Goal: Obtain resource: Obtain resource

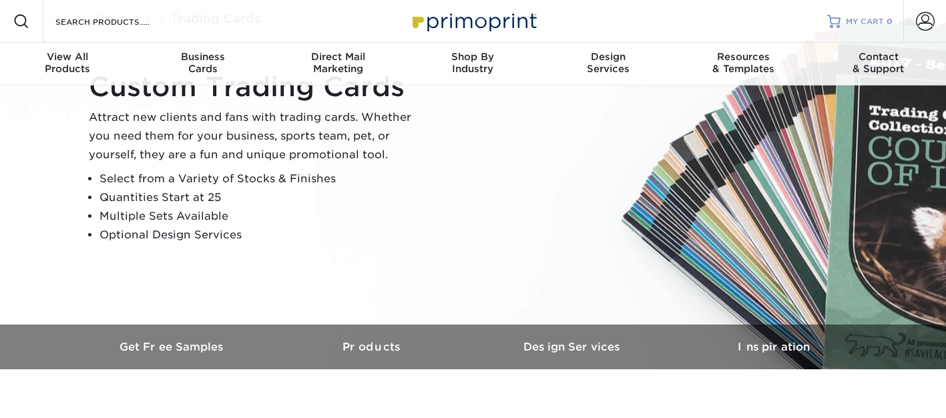
scroll to position [186, 0]
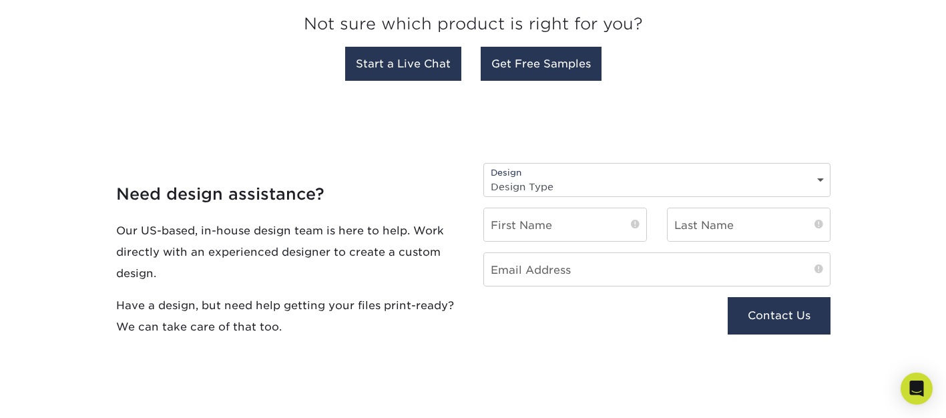
scroll to position [1332, 0]
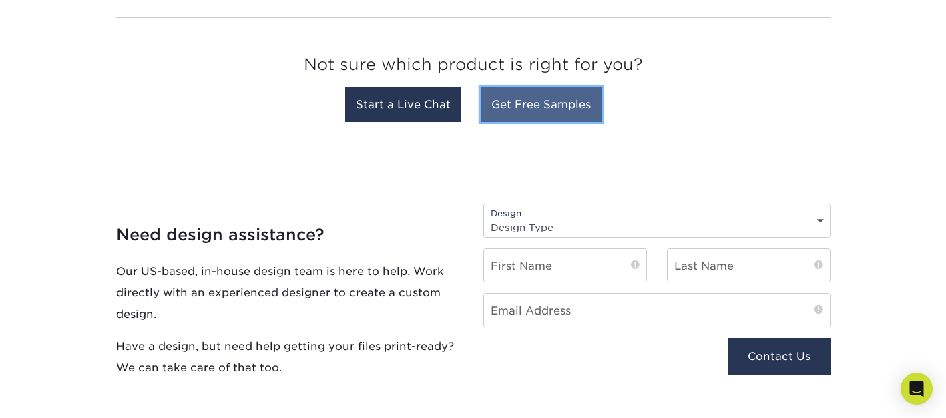
click at [526, 103] on link "Get Free Samples" at bounding box center [541, 104] width 121 height 34
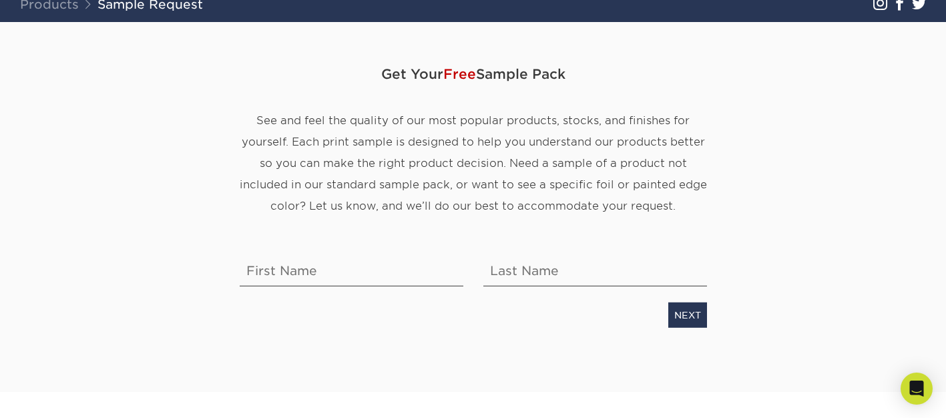
scroll to position [110, 0]
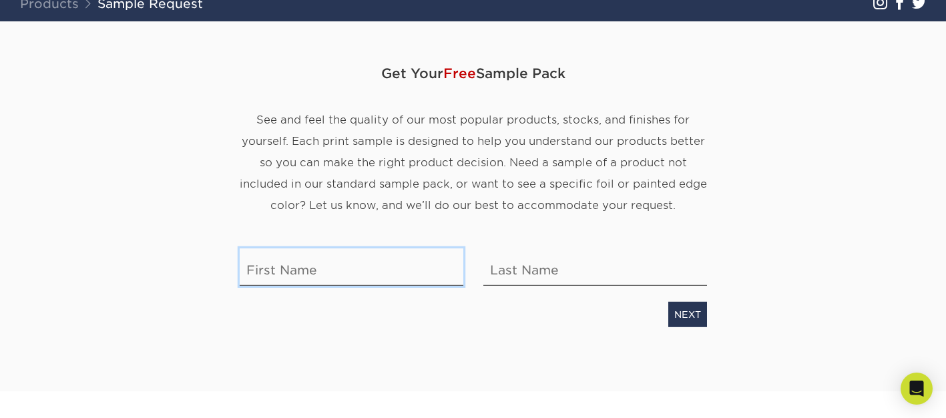
click at [361, 271] on input "text" at bounding box center [352, 266] width 224 height 37
type input "[PERSON_NAME]"
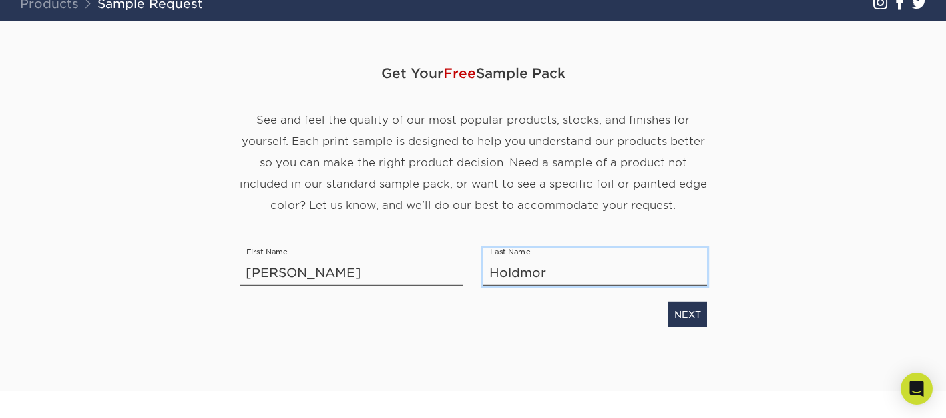
type input "Holdmore"
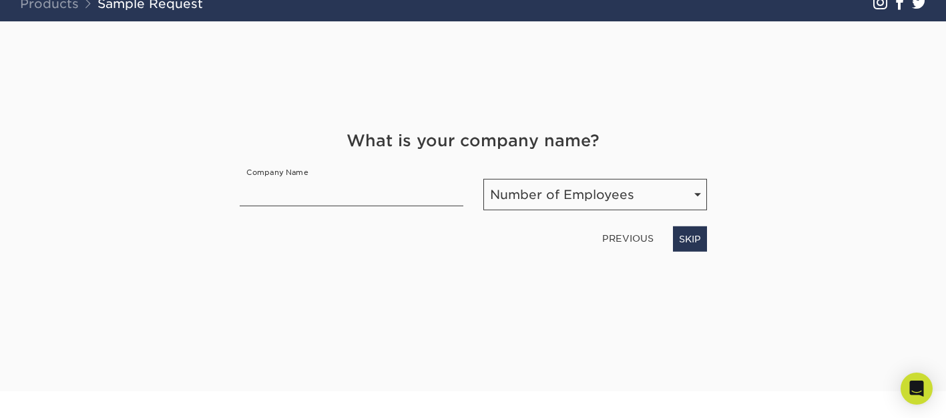
click at [550, 218] on div "What is your company name? Company Name Number of Employees Number of Employees…" at bounding box center [474, 190] width 488 height 123
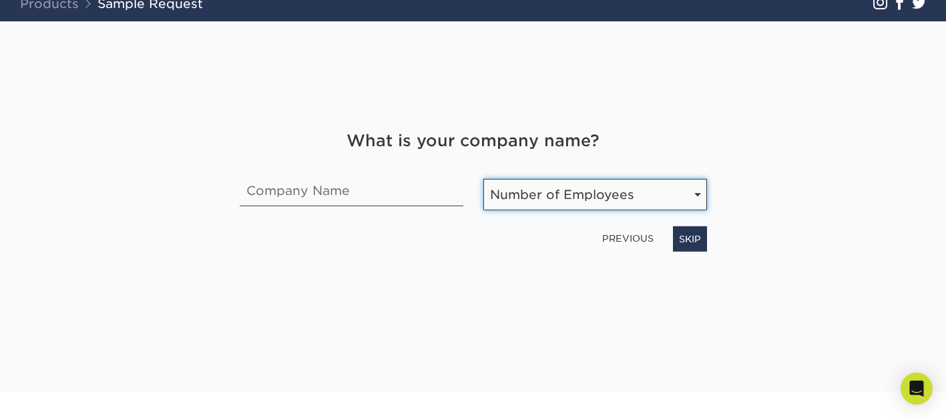
click at [545, 203] on select "Number of Employees Self-employed 1-10 employees 11-50 employees 51-200 employe…" at bounding box center [596, 194] width 224 height 31
select select "1-10"
click at [484, 179] on select "Number of Employees Self-employed 1-10 employees 11-50 employees 51-200 employe…" at bounding box center [596, 194] width 224 height 31
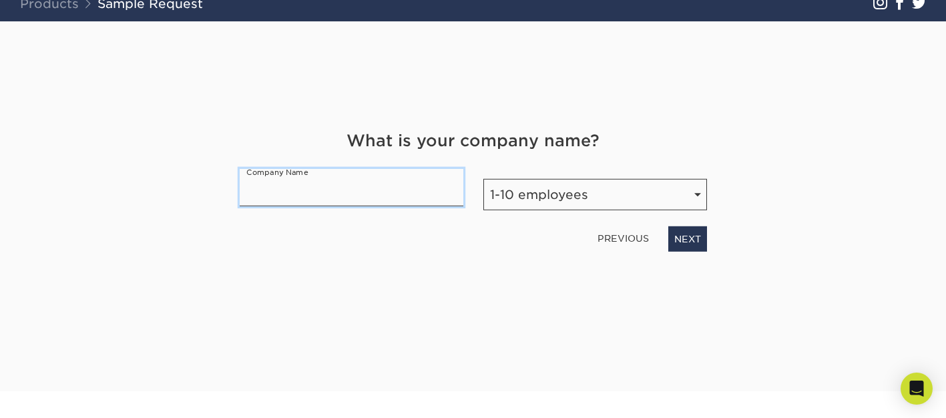
click at [409, 194] on input "text" at bounding box center [352, 187] width 224 height 37
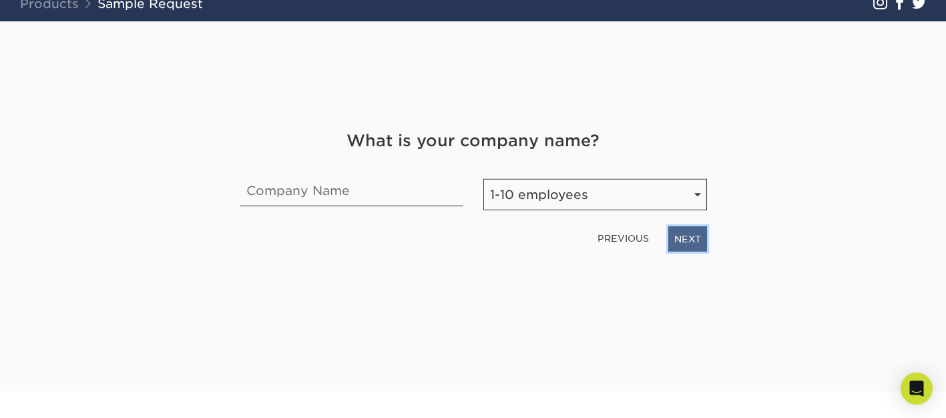
click at [682, 236] on link "NEXT" at bounding box center [688, 238] width 39 height 25
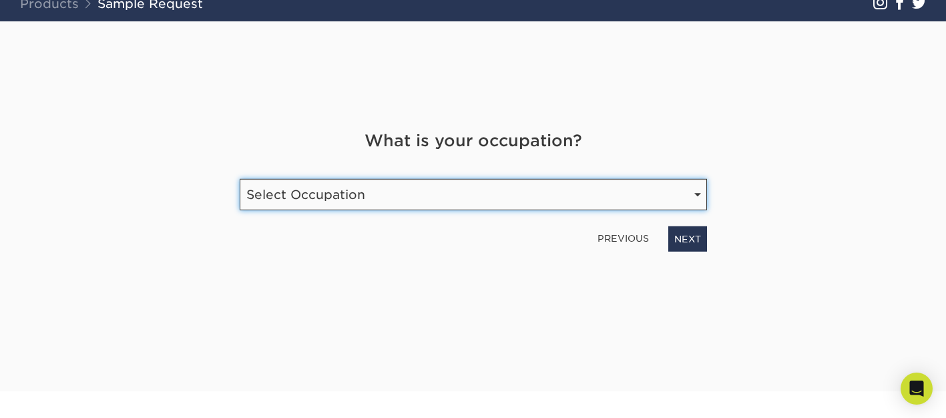
click at [427, 191] on select "Select Occupation Agency Automotive Blogger Cleaning Services Construction Educ…" at bounding box center [473, 194] width 467 height 31
select select "Etsy Shop Owner"
click at [240, 179] on select "Select Occupation Agency Automotive Blogger Cleaning Services Construction Educ…" at bounding box center [473, 194] width 467 height 31
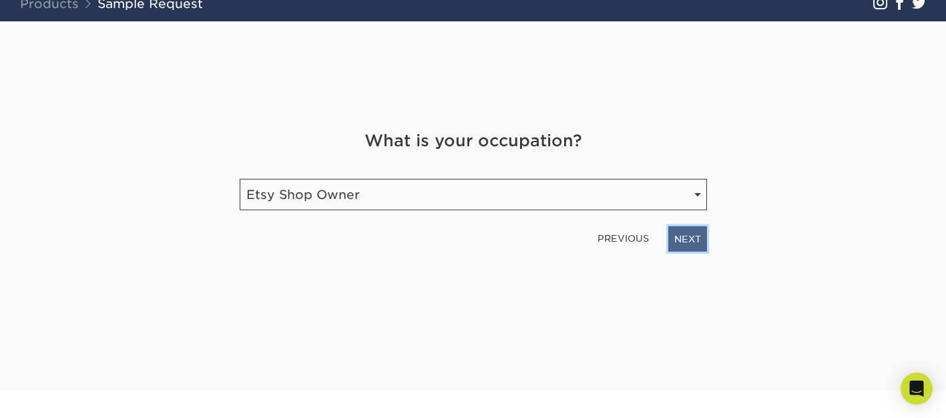
click at [692, 241] on link "NEXT" at bounding box center [688, 238] width 39 height 25
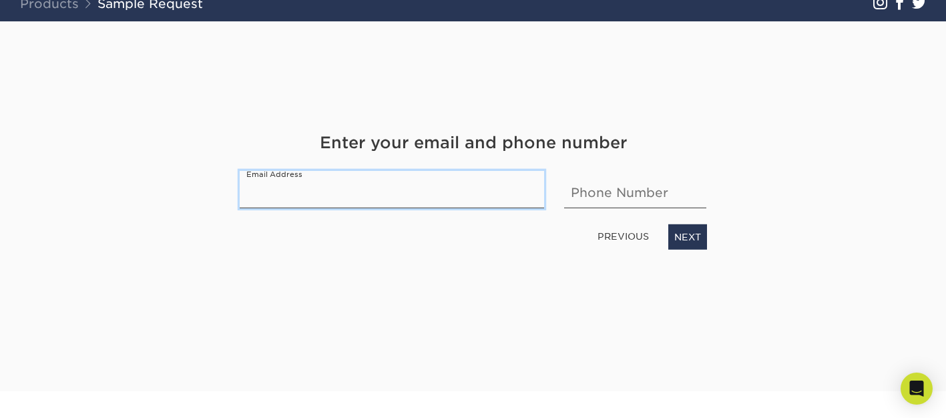
click at [441, 198] on input "email" at bounding box center [392, 189] width 305 height 37
type input "8"
type input "[EMAIL_ADDRESS][DOMAIN_NAME]"
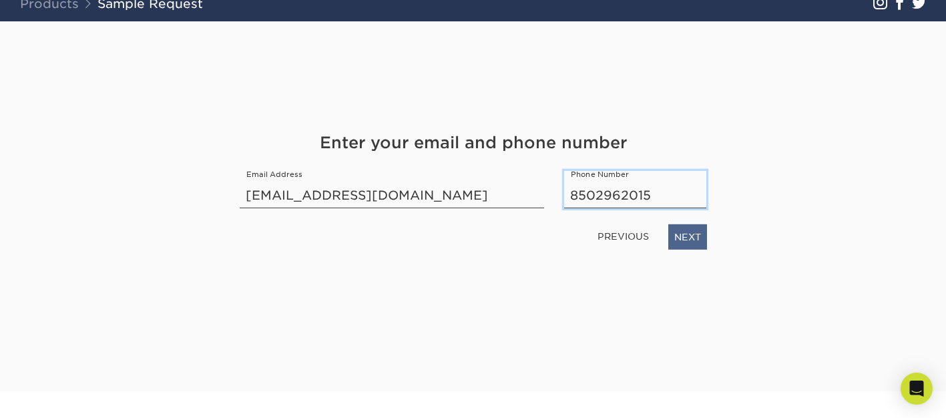
type input "8502962015"
click at [702, 236] on link "NEXT" at bounding box center [688, 236] width 39 height 25
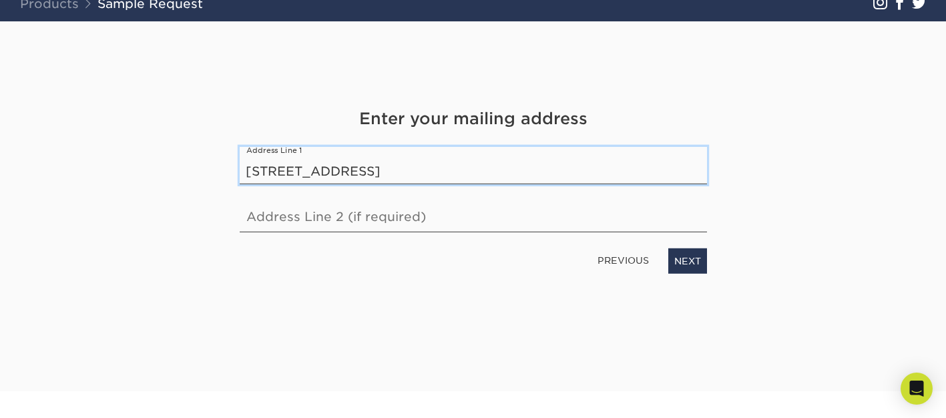
type input "[STREET_ADDRESS]"
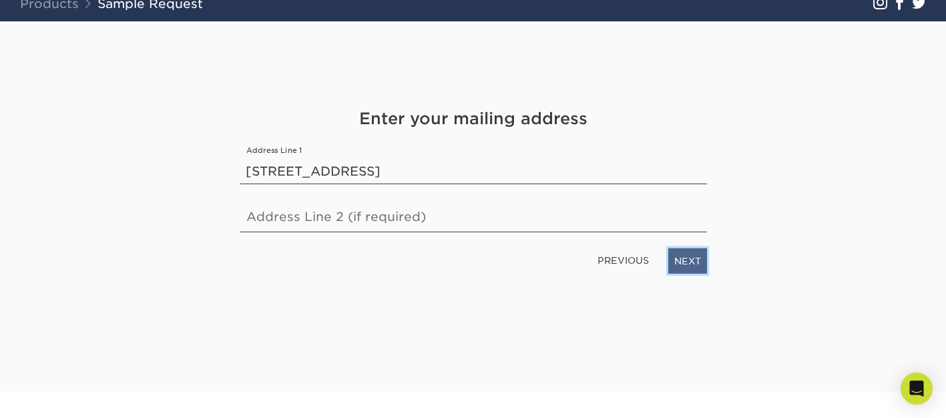
click at [693, 273] on link "NEXT" at bounding box center [688, 260] width 39 height 25
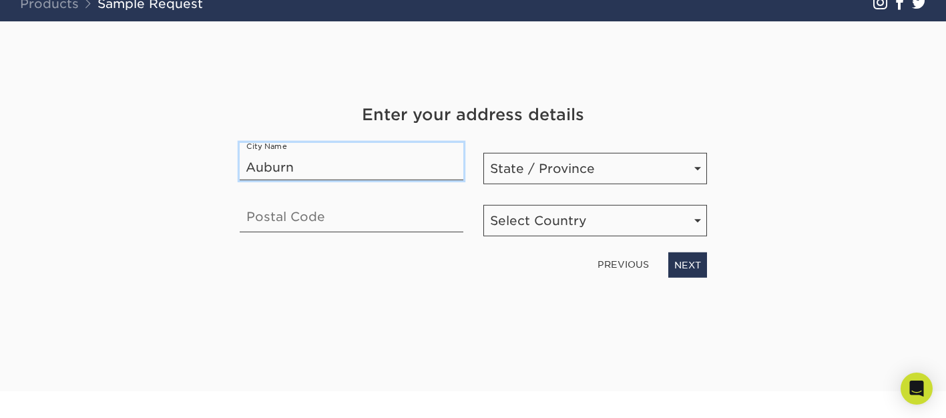
type input "Auburn"
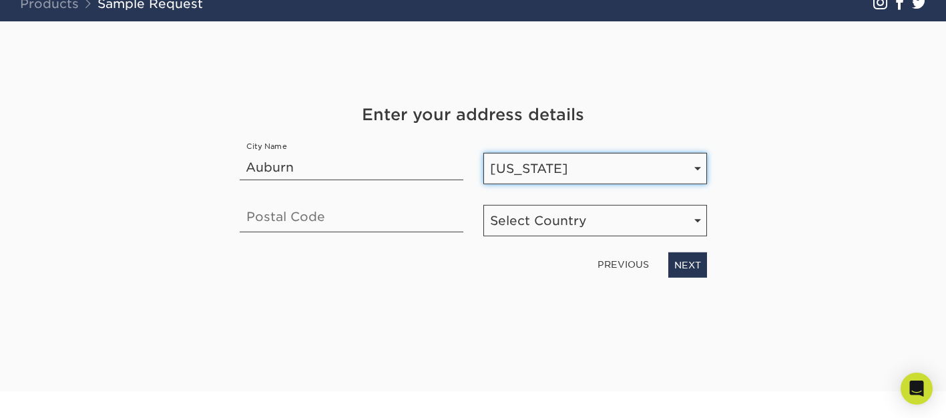
select select "MA"
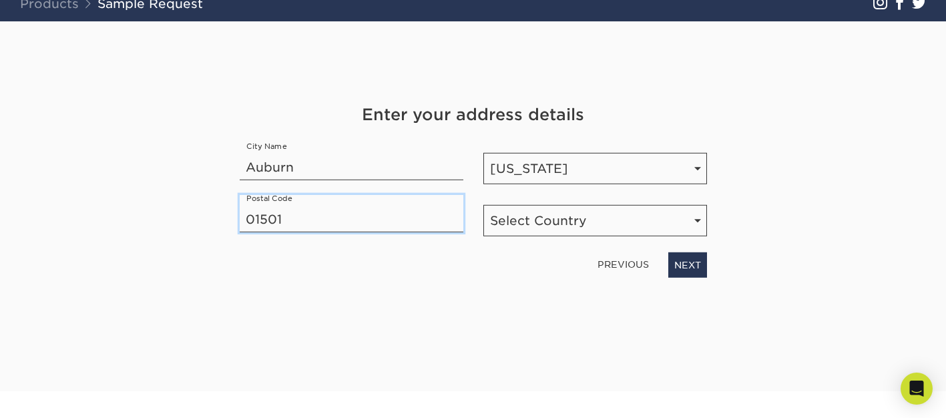
type input "01501"
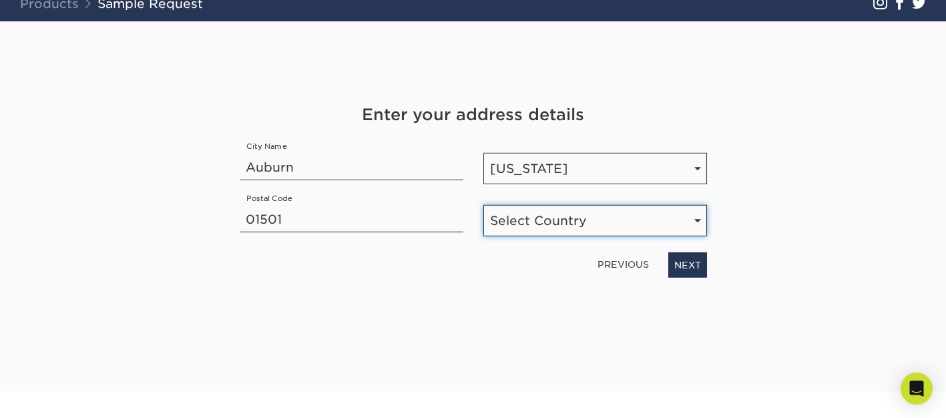
select select "US"
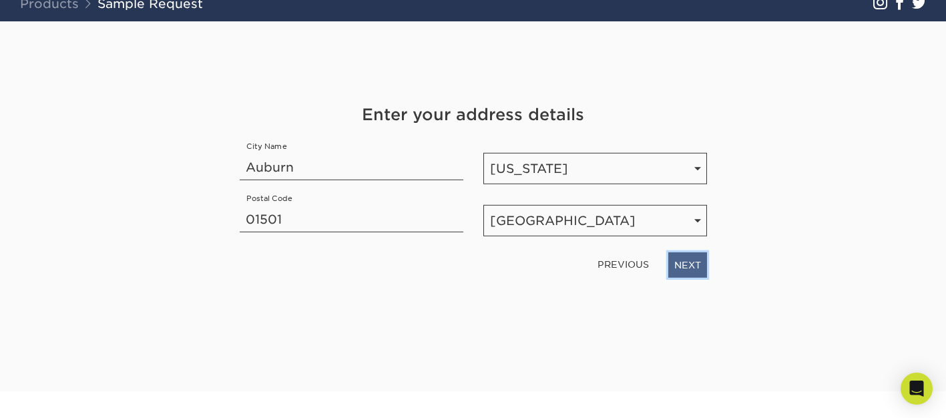
click at [691, 270] on link "NEXT" at bounding box center [688, 264] width 39 height 25
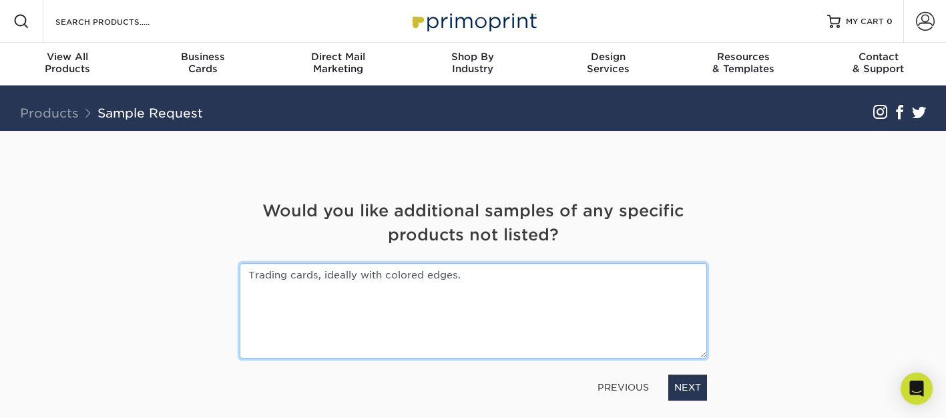
scroll to position [114, 0]
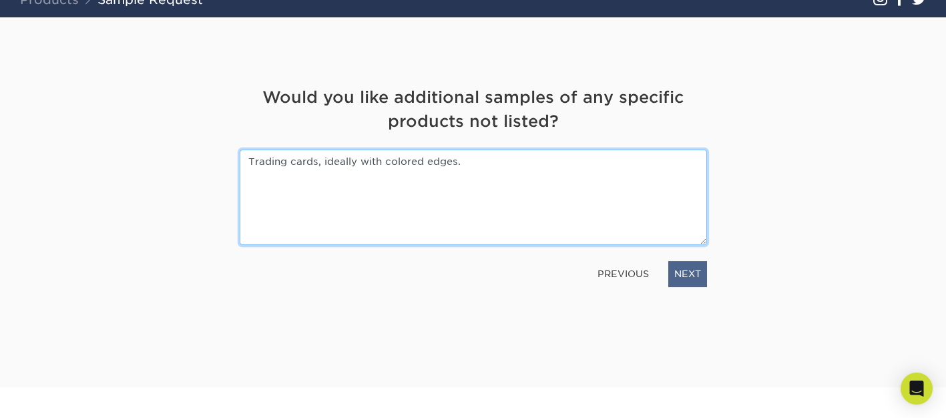
type textarea "Trading cards, ideally with colored edges."
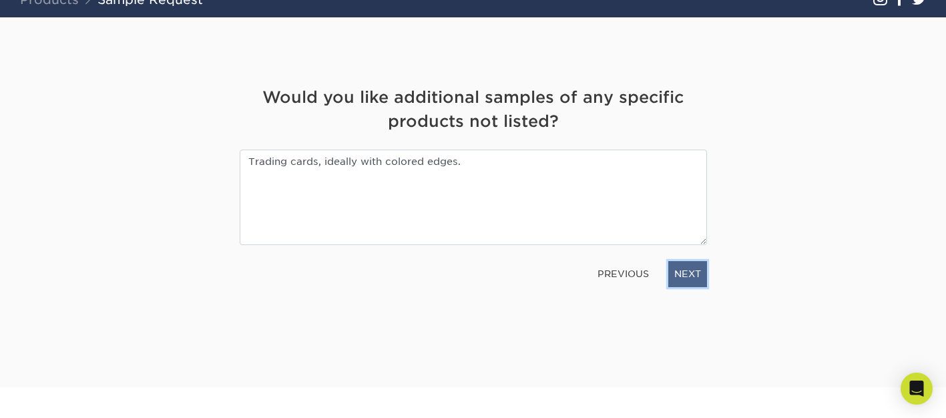
click at [683, 285] on link "NEXT" at bounding box center [688, 273] width 39 height 25
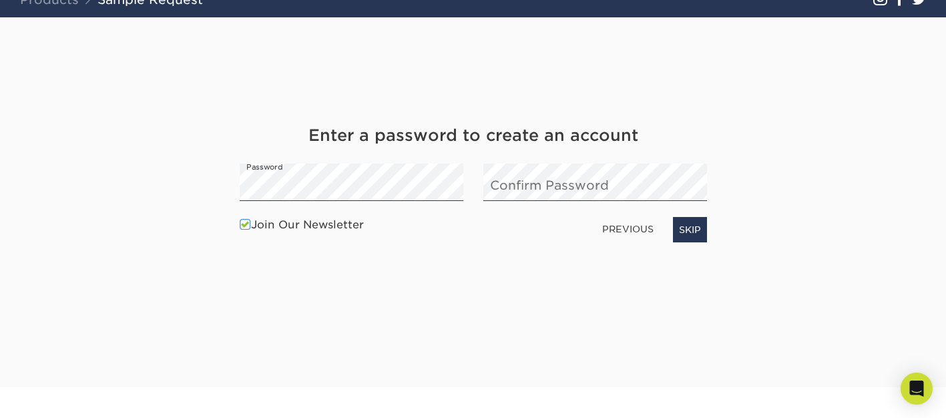
click at [317, 227] on label "Join Our Newsletter" at bounding box center [302, 225] width 124 height 16
click at [0, 0] on input "Join Our Newsletter" at bounding box center [0, 0] width 0 height 0
click at [321, 203] on div "Enter a password to create an account Password Confirm Password Join Our Newsle…" at bounding box center [474, 187] width 488 height 126
click at [683, 224] on link "NEXT" at bounding box center [688, 229] width 39 height 25
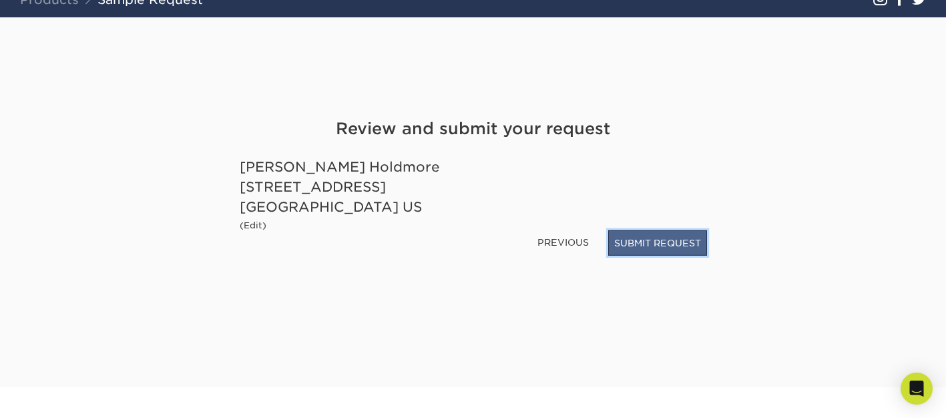
click at [668, 250] on button "SUBMIT REQUEST" at bounding box center [657, 242] width 99 height 25
